Goal: Communication & Community: Answer question/provide support

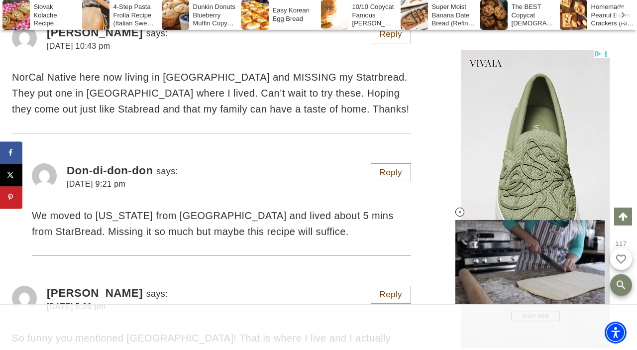
click at [88, 204] on div "We moved to [US_STATE] from [GEOGRAPHIC_DATA] and lived about 5 mins from StarB…" at bounding box center [221, 216] width 379 height 45
